Goal: Task Accomplishment & Management: Use online tool/utility

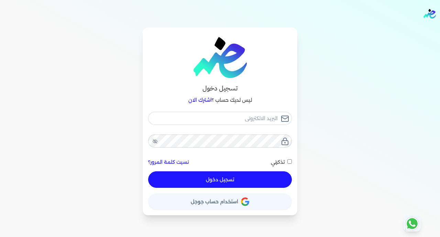
click at [237, 213] on div "تسجيل دخول ليس لديك حساب ؟ اشترك الان نسيت كلمة المرور؟ تذكرني تسجيل دخول X حسا…" at bounding box center [220, 121] width 155 height 188
click at [229, 200] on span "استخدام حساب جوجل" at bounding box center [214, 201] width 47 height 5
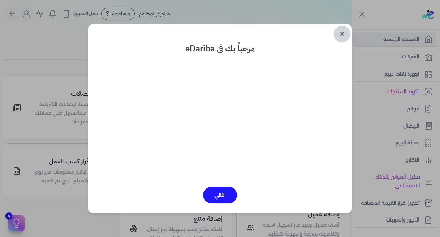
click at [342, 33] on link "✕" at bounding box center [342, 34] width 16 height 16
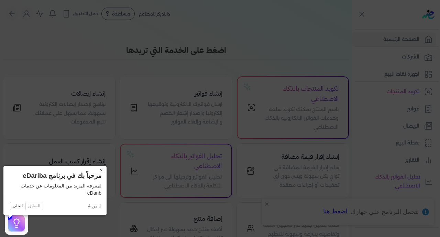
click at [96, 169] on button "×" at bounding box center [101, 171] width 11 height 10
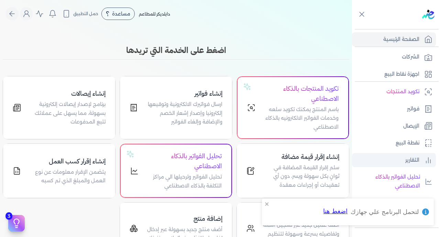
scroll to position [134, 0]
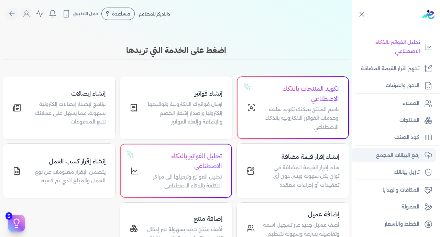
click at [394, 153] on p "رفع البيانات المجمع" at bounding box center [397, 155] width 43 height 9
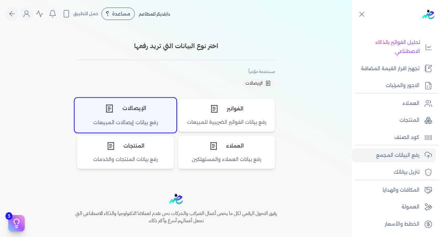
click at [123, 110] on div "الإيصالات" at bounding box center [125, 108] width 101 height 21
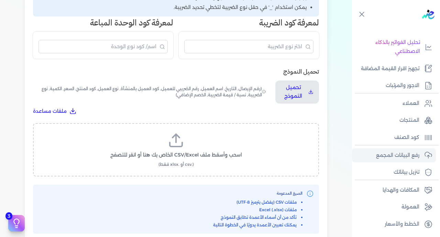
scroll to position [200, 0]
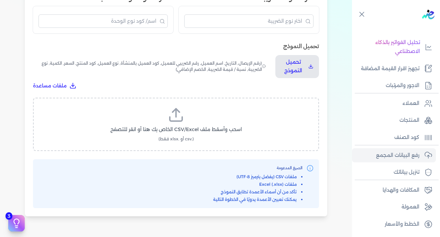
click at [179, 106] on icon at bounding box center [176, 114] width 16 height 16
click at [0, 0] on input "اسحب وأسقط ملف CSV/Excel الخاص بك هنا أو انقر للتصفح (.csv أو .xlsx فقط)" at bounding box center [0, 0] width 0 height 0
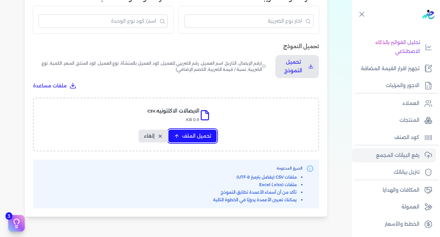
click at [181, 130] on button "تحميل الملف" at bounding box center [192, 136] width 48 height 13
select select "رقم الإيصال"
select select "سيريال المنتج"
select select "السعر"
select select "الكمية"
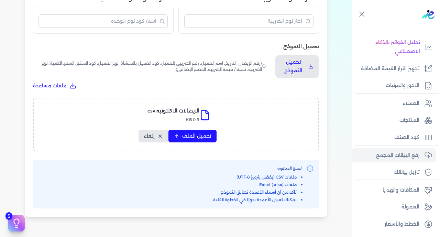
select select "نوع الضريبة"
select select "نسبة / قيمة الضريبة"
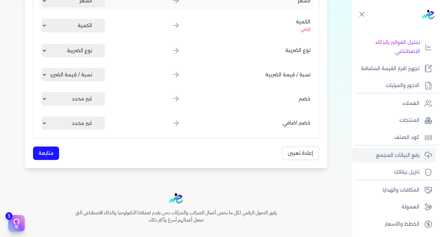
scroll to position [407, 0]
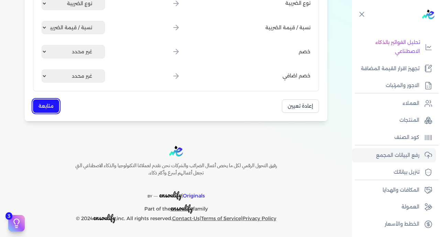
click at [52, 108] on button "متابعة" at bounding box center [46, 105] width 26 height 13
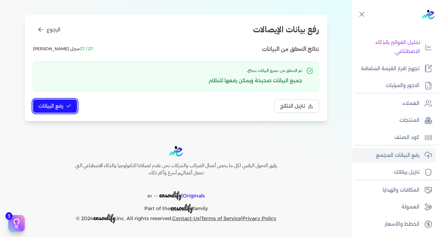
click at [56, 103] on span "رفع البيانات" at bounding box center [50, 105] width 25 height 7
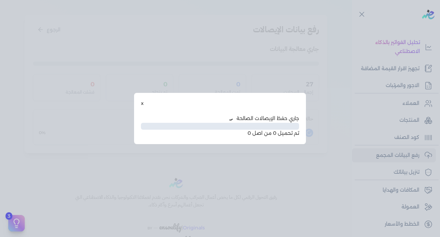
scroll to position [35, 0]
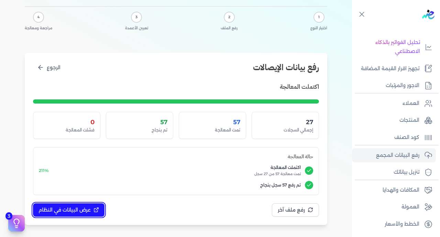
click at [86, 210] on span "عرض البيانات في النظام" at bounding box center [64, 209] width 52 height 7
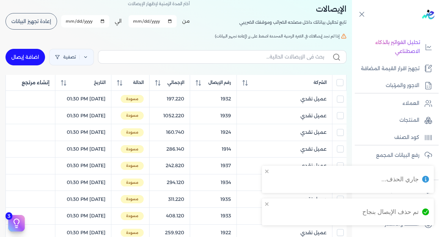
click at [339, 82] on input "All items unselected" at bounding box center [339, 82] width 7 height 7
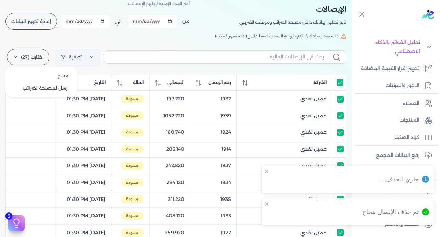
click at [34, 57] on label "اختارت (27)" at bounding box center [28, 57] width 43 height 16
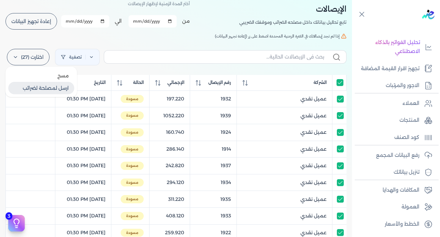
click at [45, 89] on button "ارسل لمصلحة لضرائب" at bounding box center [41, 88] width 66 height 12
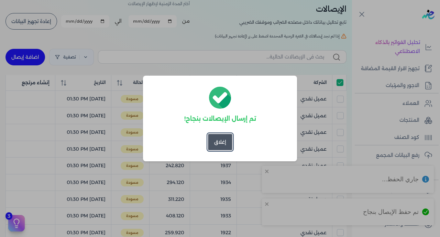
click at [218, 139] on button "إغلاق" at bounding box center [220, 142] width 24 height 16
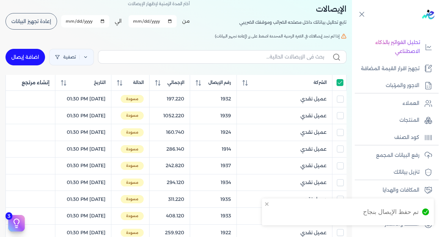
click at [339, 86] on input "All items selected" at bounding box center [339, 82] width 7 height 7
checkbox input "false"
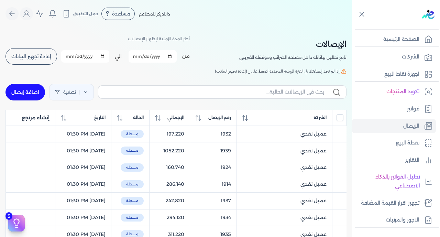
click at [38, 57] on span "إعادة تجهيز البيانات" at bounding box center [31, 56] width 40 height 5
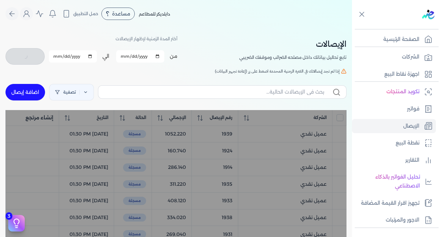
click at [220, 101] on div "تصفية اضافة إيصال" at bounding box center [175, 92] width 341 height 25
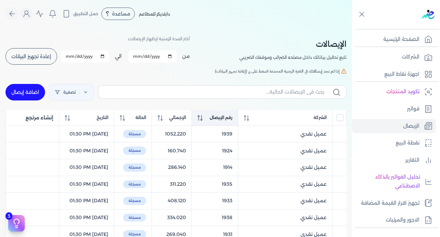
click at [221, 114] on span "رقم الإيصال" at bounding box center [221, 117] width 23 height 6
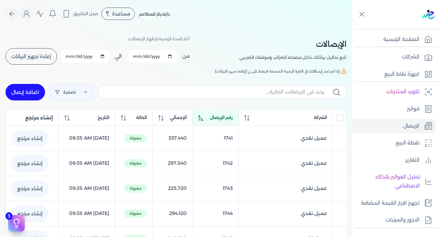
click at [221, 114] on span "رقم الإيصال" at bounding box center [221, 117] width 23 height 6
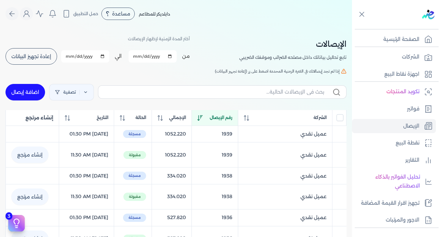
checkbox input "false"
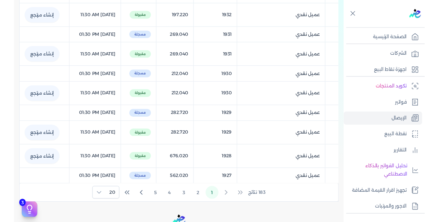
scroll to position [502, 0]
